Goal: Information Seeking & Learning: Find contact information

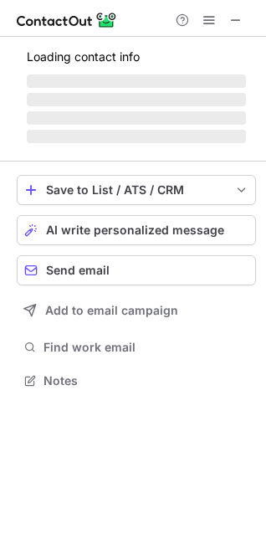
scroll to position [405, 266]
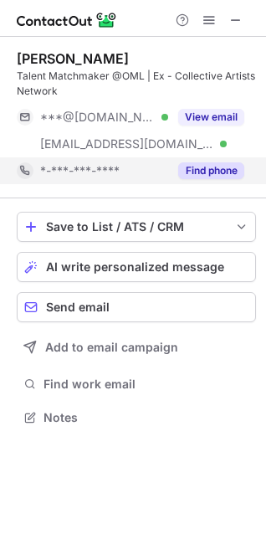
click at [210, 172] on button "Find phone" at bounding box center [211, 171] width 66 height 17
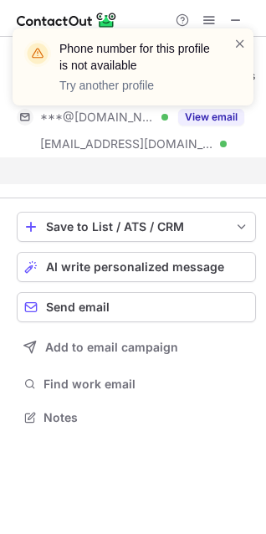
scroll to position [379, 266]
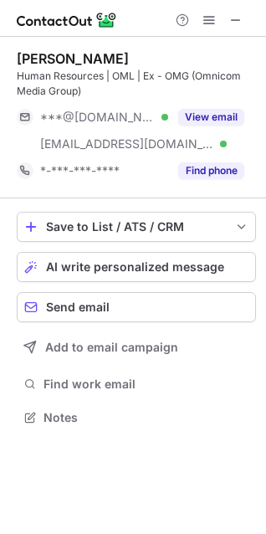
scroll to position [405, 266]
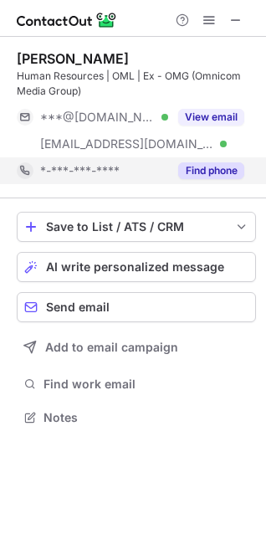
click at [215, 163] on button "Find phone" at bounding box center [211, 171] width 66 height 17
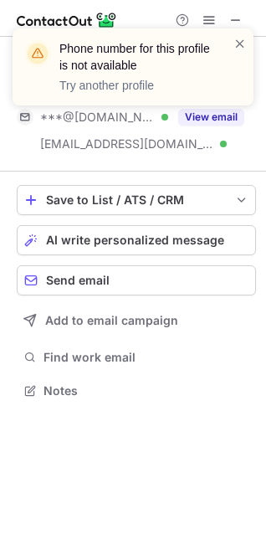
scroll to position [379, 266]
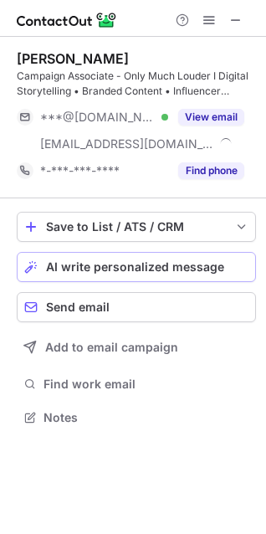
scroll to position [405, 266]
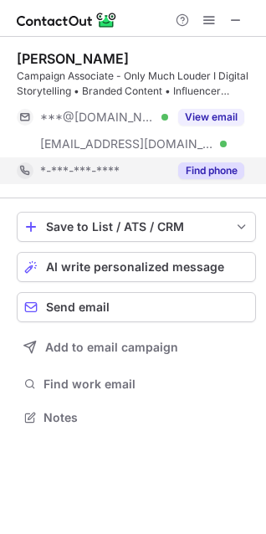
click at [203, 167] on button "Find phone" at bounding box center [211, 171] width 66 height 17
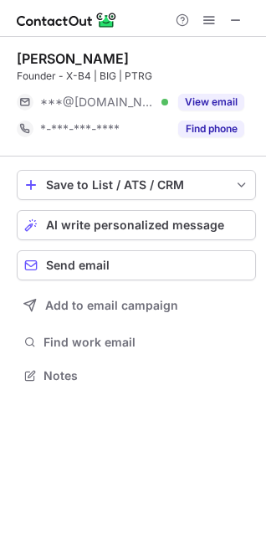
scroll to position [8, 8]
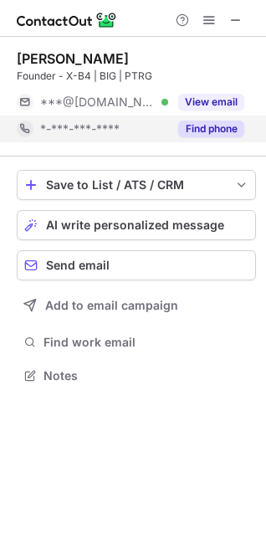
click at [223, 136] on button "Find phone" at bounding box center [211, 129] width 66 height 17
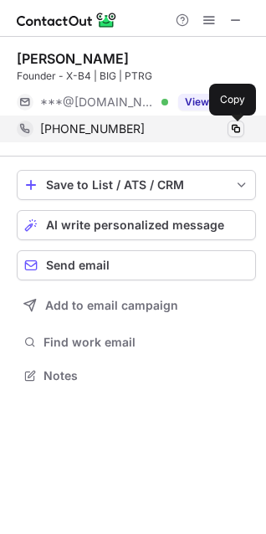
click at [231, 125] on span at bounding box center [236, 128] width 13 height 13
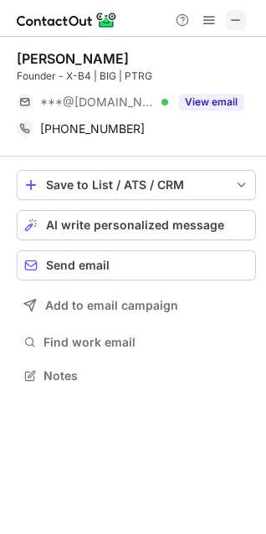
click at [238, 20] on span at bounding box center [236, 19] width 13 height 13
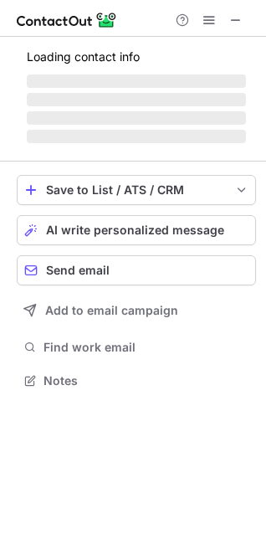
scroll to position [432, 266]
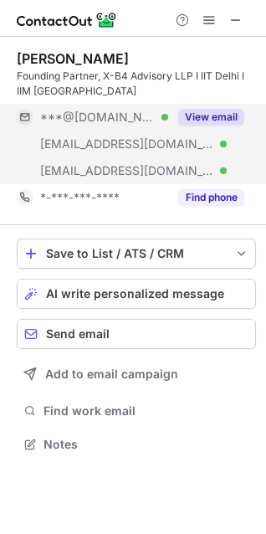
click at [200, 114] on button "View email" at bounding box center [211, 117] width 66 height 17
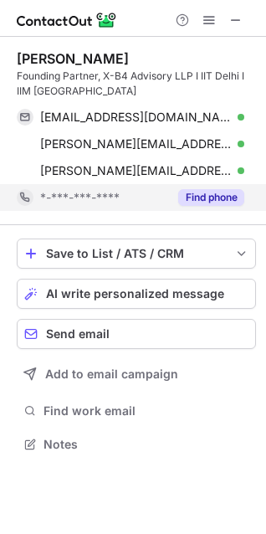
click at [211, 194] on button "Find phone" at bounding box center [211, 197] width 66 height 17
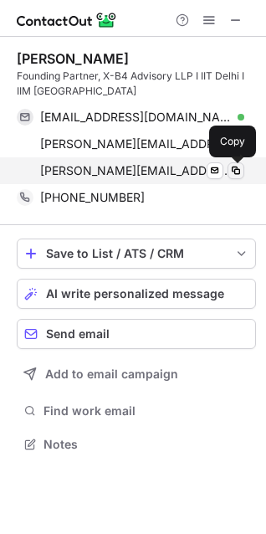
click at [236, 169] on span at bounding box center [236, 170] width 13 height 13
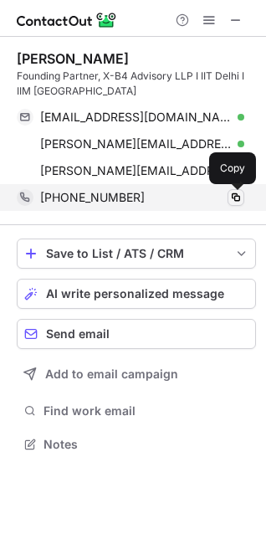
click at [230, 198] on span at bounding box center [236, 197] width 13 height 13
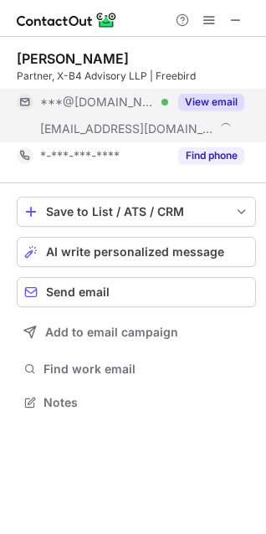
scroll to position [390, 266]
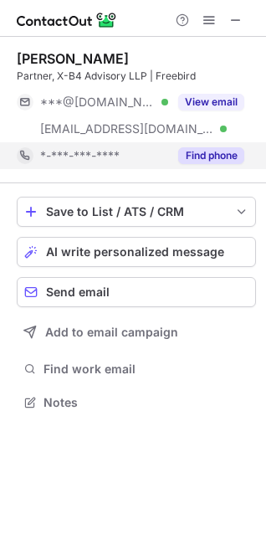
click at [225, 161] on button "Find phone" at bounding box center [211, 155] width 66 height 17
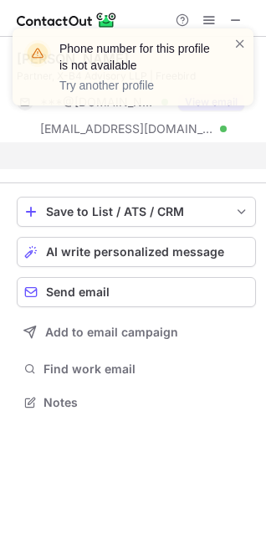
scroll to position [364, 266]
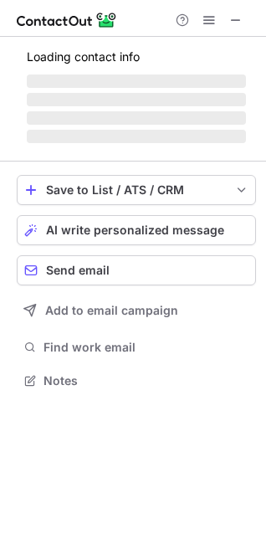
scroll to position [405, 266]
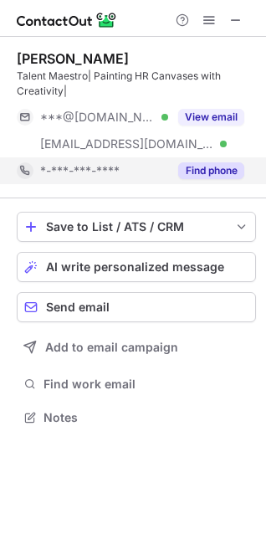
click at [219, 173] on button "Find phone" at bounding box center [211, 171] width 66 height 17
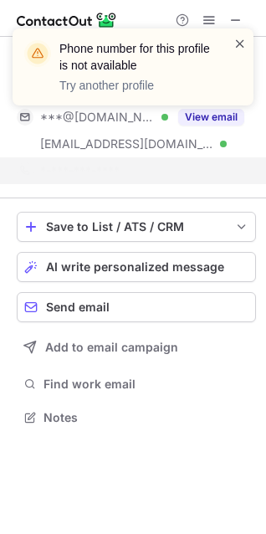
click at [237, 39] on span at bounding box center [240, 43] width 13 height 17
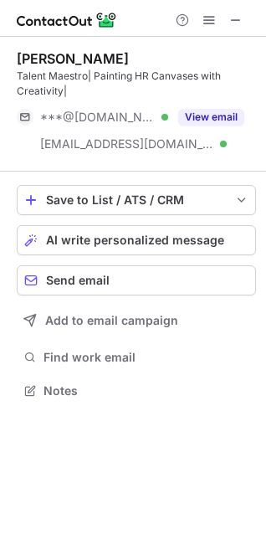
scroll to position [379, 266]
click at [216, 116] on button "View email" at bounding box center [211, 117] width 66 height 17
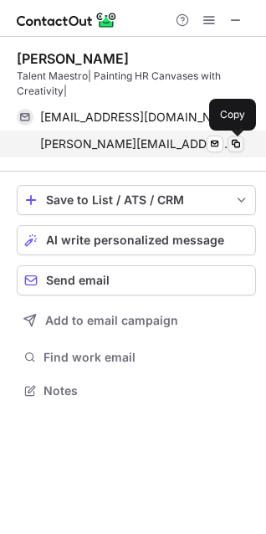
click at [230, 142] on span at bounding box center [236, 143] width 13 height 13
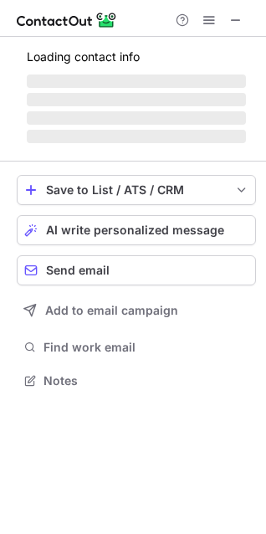
scroll to position [379, 266]
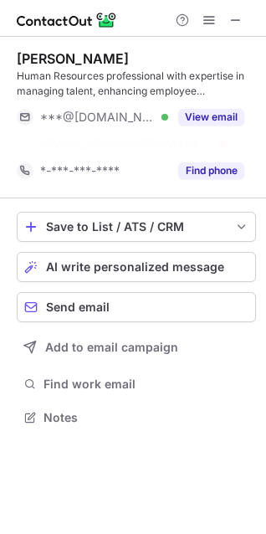
scroll to position [379, 266]
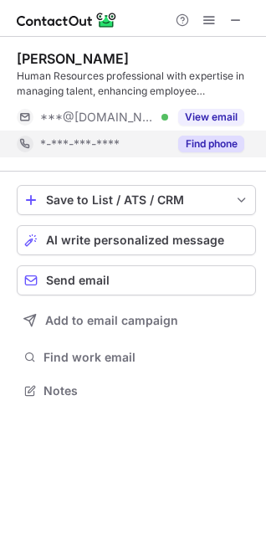
click at [206, 136] on button "Find phone" at bounding box center [211, 144] width 66 height 17
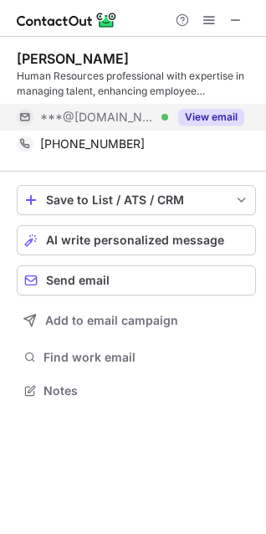
click at [206, 123] on button "View email" at bounding box center [211, 117] width 66 height 17
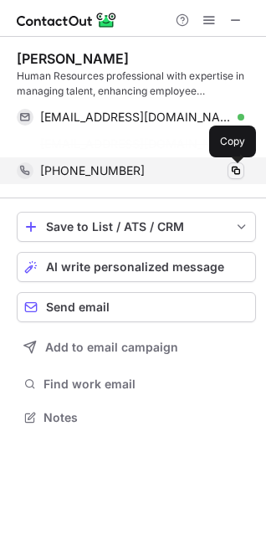
click at [237, 166] on div "Anitha Dhayakaran Human Resources professional with expertise in managing talen…" at bounding box center [137, 118] width 240 height 162
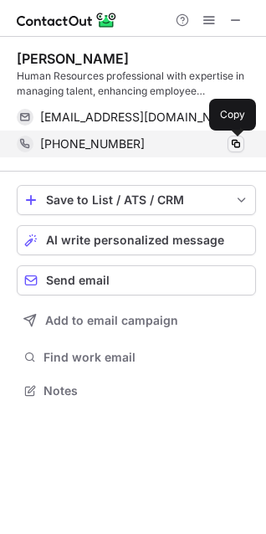
click at [234, 139] on span at bounding box center [236, 143] width 13 height 13
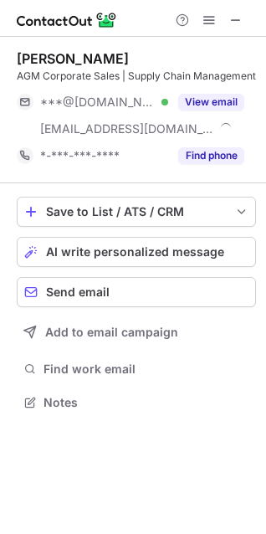
scroll to position [390, 266]
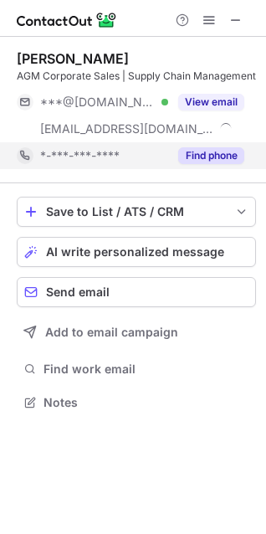
click at [211, 153] on button "Find phone" at bounding box center [211, 155] width 66 height 17
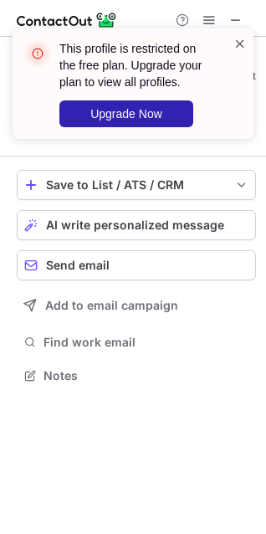
scroll to position [364, 266]
click at [234, 45] on span at bounding box center [240, 43] width 13 height 17
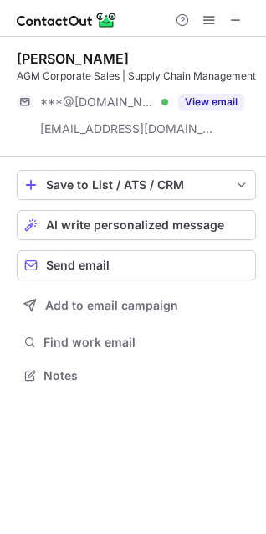
click at [213, 109] on div "This profile is restricted on the free plan. Upgrade your plan to view all prof…" at bounding box center [133, 267] width 266 height 534
click at [213, 109] on button "View email" at bounding box center [211, 102] width 66 height 17
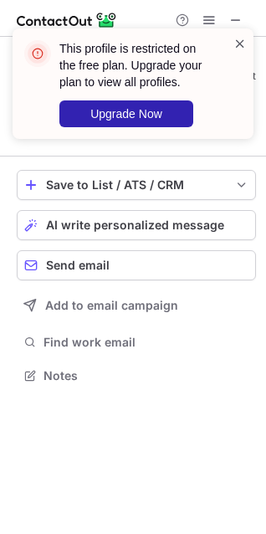
click at [237, 46] on span at bounding box center [240, 43] width 13 height 17
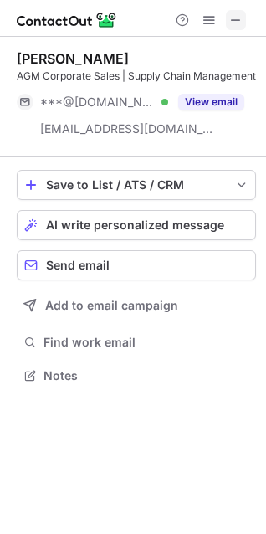
click at [241, 19] on span at bounding box center [236, 19] width 13 height 13
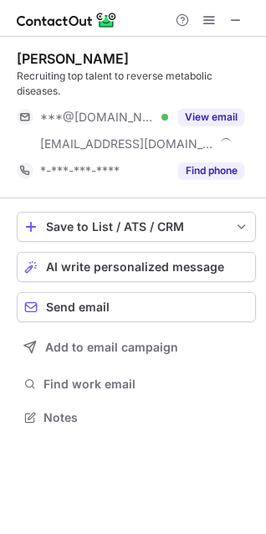
scroll to position [405, 266]
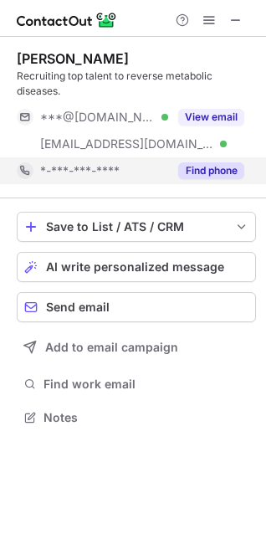
click at [225, 174] on button "Find phone" at bounding box center [211, 171] width 66 height 17
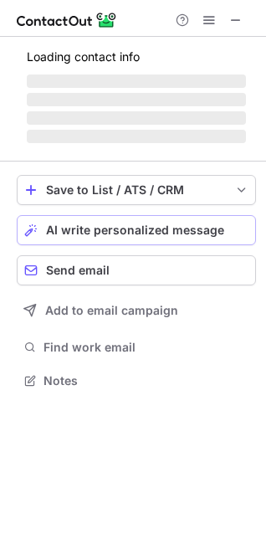
scroll to position [390, 266]
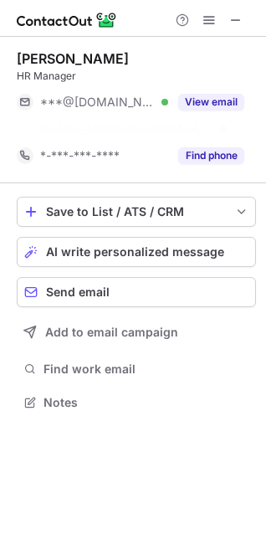
scroll to position [364, 266]
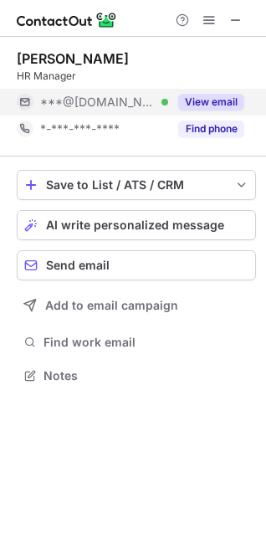
click at [202, 108] on button "View email" at bounding box center [211, 102] width 66 height 17
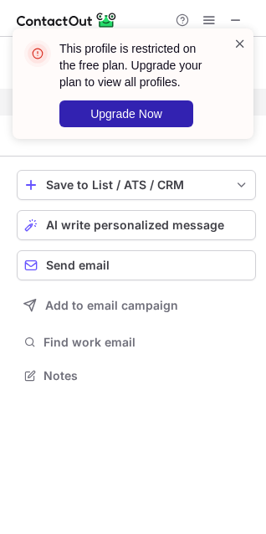
click at [237, 43] on span at bounding box center [240, 43] width 13 height 17
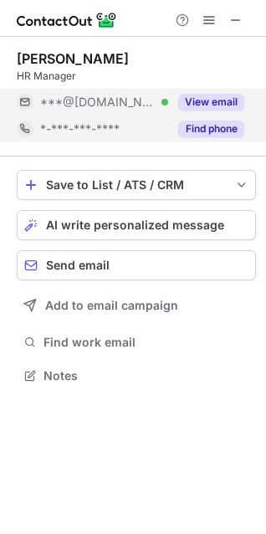
click at [201, 126] on button "Find phone" at bounding box center [211, 129] width 66 height 17
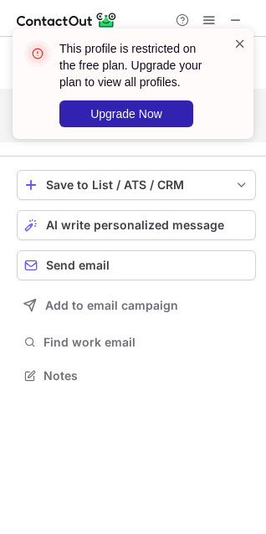
click at [239, 43] on span at bounding box center [240, 43] width 13 height 17
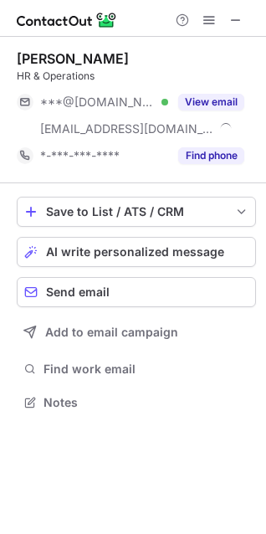
scroll to position [390, 266]
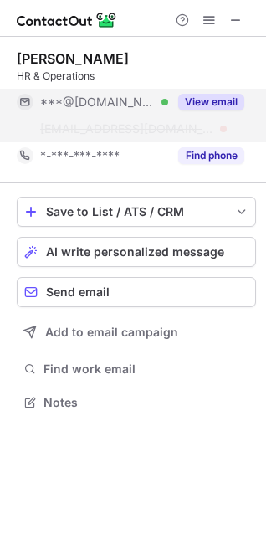
click at [213, 110] on button "View email" at bounding box center [211, 102] width 66 height 17
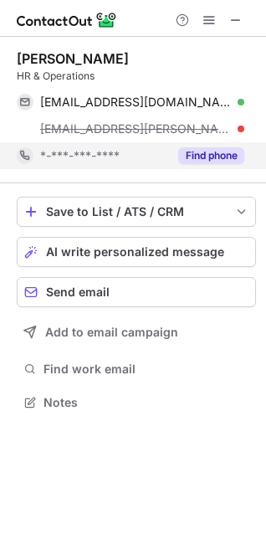
scroll to position [8, 8]
click at [215, 152] on button "Find phone" at bounding box center [211, 155] width 66 height 17
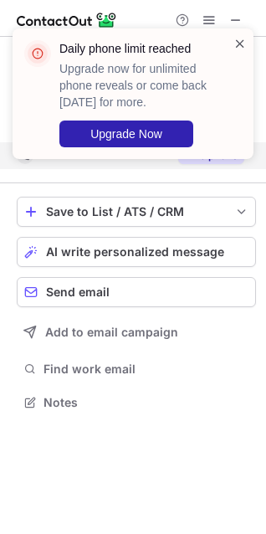
click at [240, 48] on span at bounding box center [240, 43] width 13 height 17
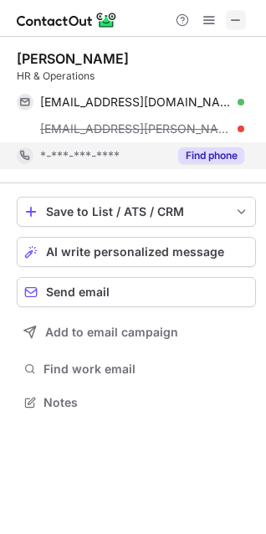
click at [240, 19] on span at bounding box center [236, 19] width 13 height 13
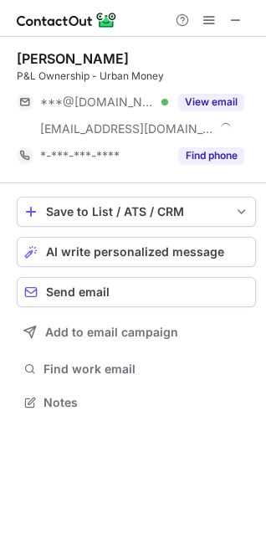
scroll to position [390, 266]
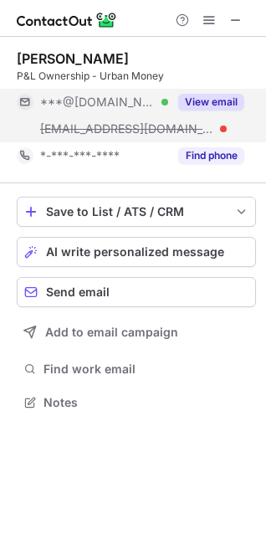
click at [199, 103] on button "View email" at bounding box center [211, 102] width 66 height 17
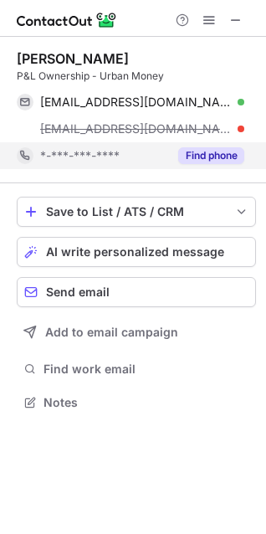
click at [192, 156] on button "Find phone" at bounding box center [211, 155] width 66 height 17
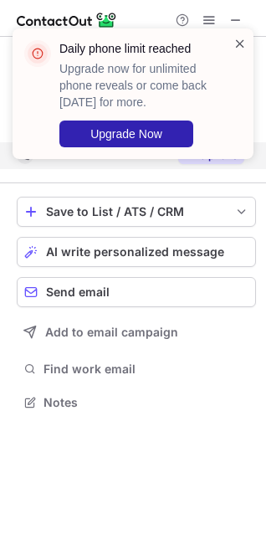
click at [237, 44] on span at bounding box center [240, 43] width 13 height 17
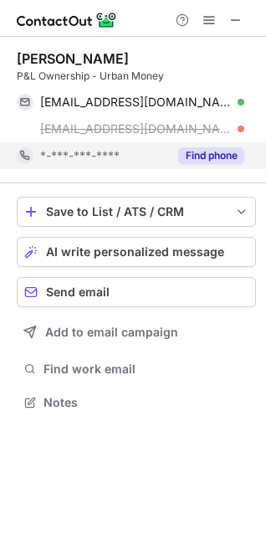
click at [238, 25] on div "Daily phone limit reached Upgrade now for unlimited phone reveals or come back …" at bounding box center [133, 101] width 268 height 178
click at [235, 23] on span at bounding box center [236, 19] width 13 height 13
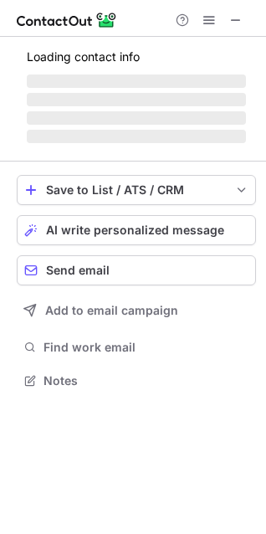
scroll to position [379, 266]
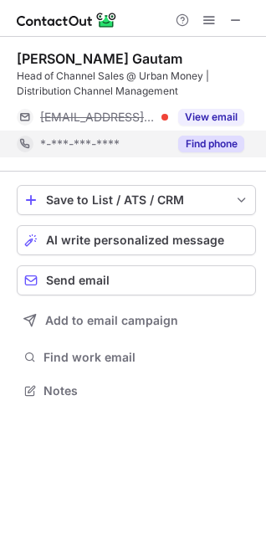
click at [204, 142] on button "Find phone" at bounding box center [211, 144] width 66 height 17
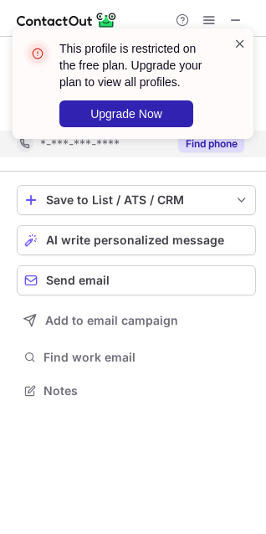
click at [238, 46] on span at bounding box center [240, 43] width 13 height 17
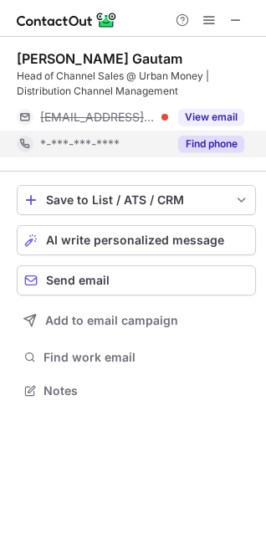
click at [236, 24] on div "This profile is restricted on the free plan. Upgrade your plan to view all prof…" at bounding box center [133, 90] width 268 height 157
click at [236, 24] on span at bounding box center [236, 19] width 13 height 13
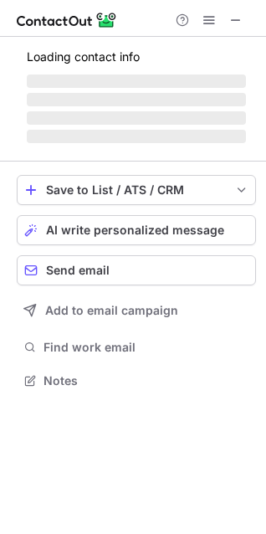
scroll to position [8, 8]
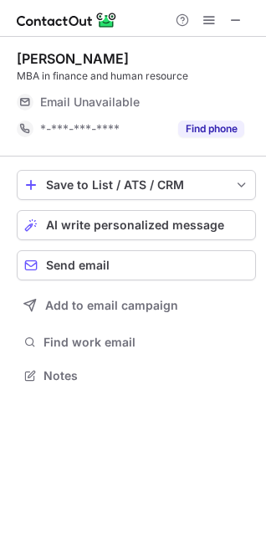
click at [205, 129] on button "Find phone" at bounding box center [211, 129] width 66 height 17
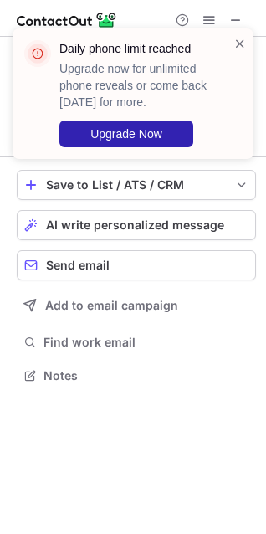
scroll to position [337, 266]
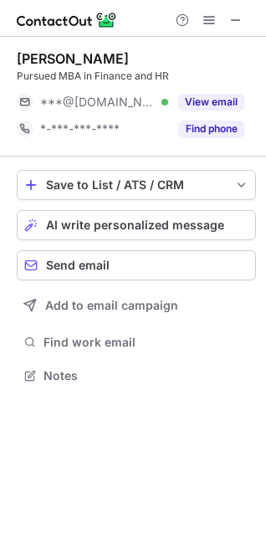
scroll to position [8, 8]
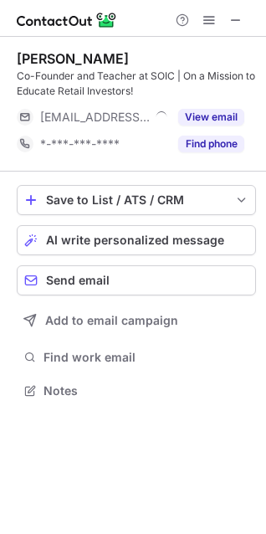
scroll to position [379, 266]
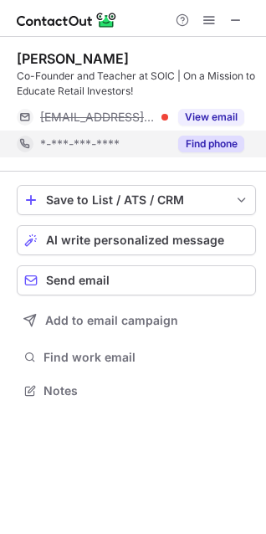
click at [206, 146] on button "Find phone" at bounding box center [211, 144] width 66 height 17
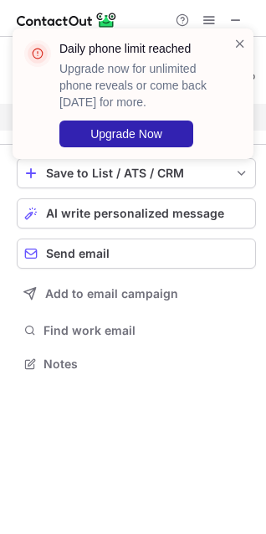
scroll to position [352, 266]
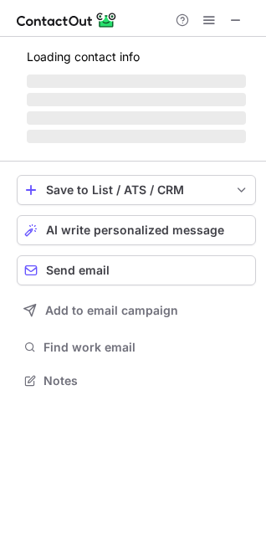
scroll to position [8, 8]
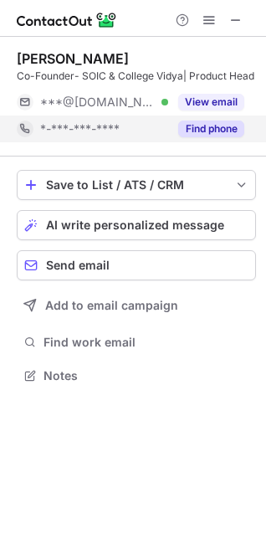
click at [211, 122] on button "Find phone" at bounding box center [211, 129] width 66 height 17
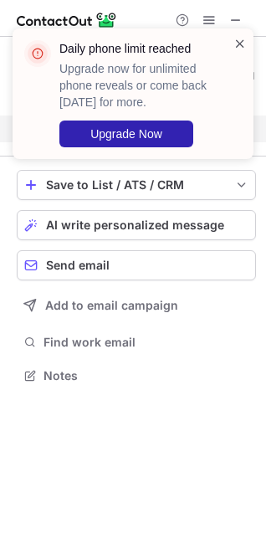
click at [237, 45] on span at bounding box center [240, 43] width 13 height 17
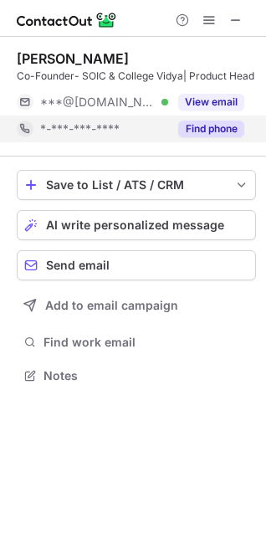
click at [237, 24] on div "Daily phone limit reached Upgrade now for unlimited phone reveals or come back …" at bounding box center [133, 29] width 268 height 34
click at [230, 24] on span at bounding box center [236, 19] width 13 height 13
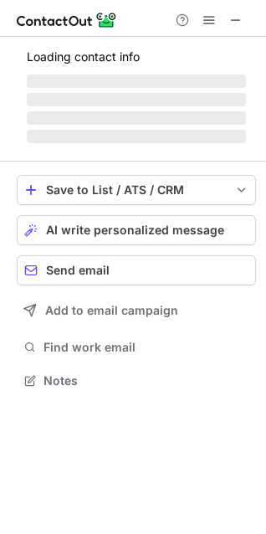
scroll to position [379, 266]
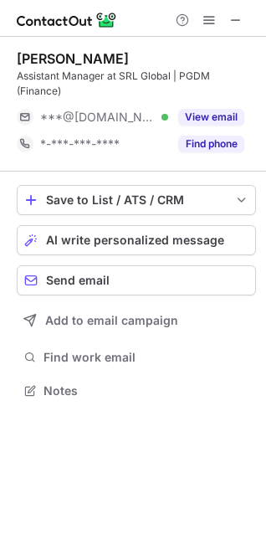
click at [210, 137] on button "Find phone" at bounding box center [211, 144] width 66 height 17
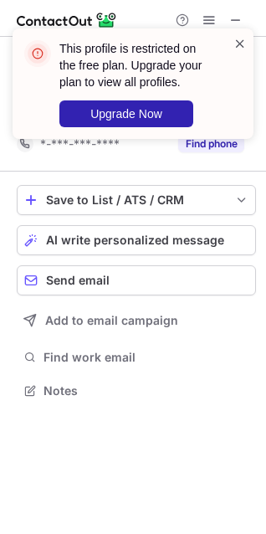
click at [237, 48] on span at bounding box center [240, 43] width 13 height 17
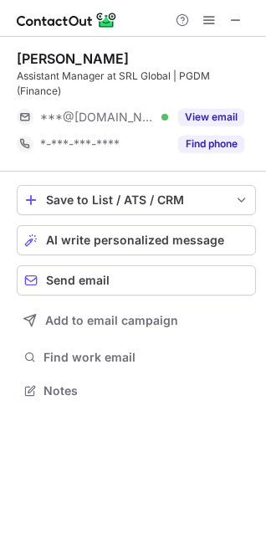
click at [243, 18] on div "This profile is restricted on the free plan. Upgrade your plan to view all prof…" at bounding box center [133, 90] width 268 height 157
click at [235, 22] on span at bounding box center [236, 19] width 13 height 13
